Goal: Check status: Check status

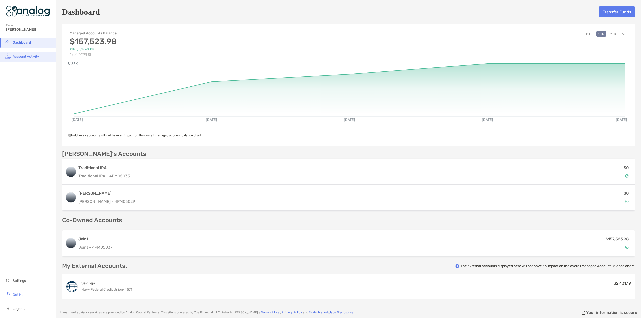
click at [29, 55] on span "Account Activity" at bounding box center [26, 56] width 27 height 4
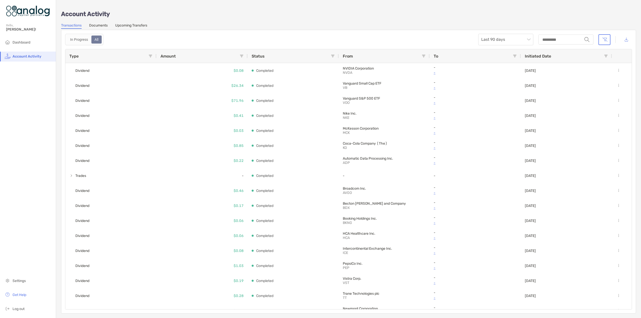
click at [96, 26] on link "Documents" at bounding box center [98, 26] width 19 height 6
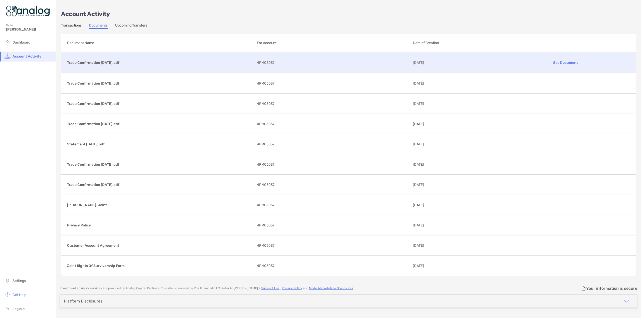
click at [98, 63] on p "Trade Confirmation [DATE].pdf" at bounding box center [160, 63] width 186 height 6
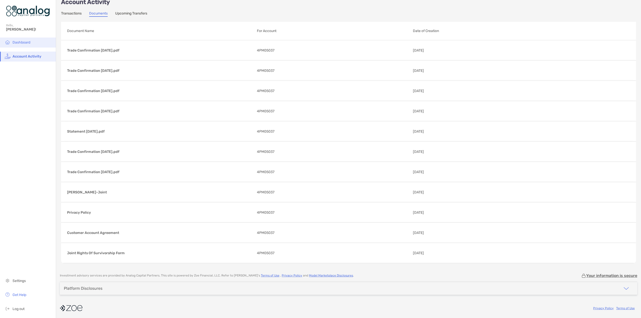
scroll to position [11, 0]
click at [25, 42] on span "Dashboard" at bounding box center [22, 42] width 18 height 4
